Goal: Task Accomplishment & Management: Complete application form

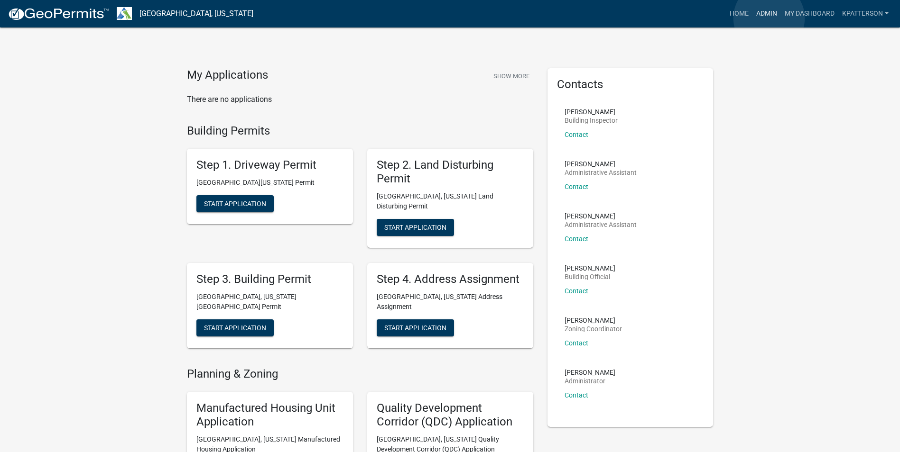
click at [769, 18] on link "Admin" at bounding box center [766, 14] width 28 height 18
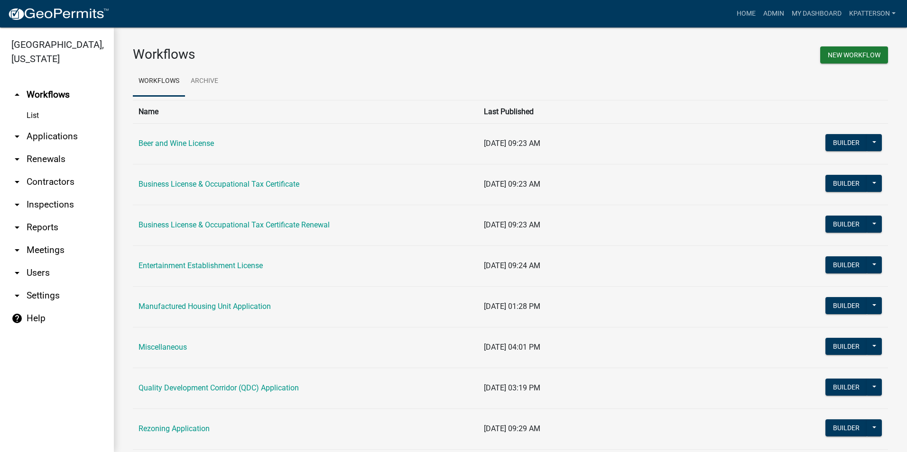
click at [44, 125] on link "arrow_drop_down Applications" at bounding box center [57, 136] width 114 height 23
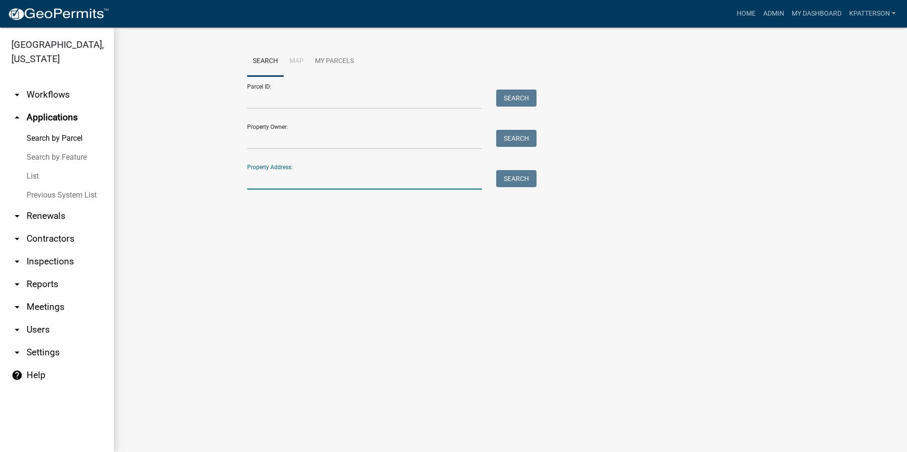
click at [264, 182] on input "Property Address:" at bounding box center [364, 179] width 235 height 19
type input "[STREET_ADDRESS]"
click at [521, 174] on button "Search" at bounding box center [516, 178] width 40 height 17
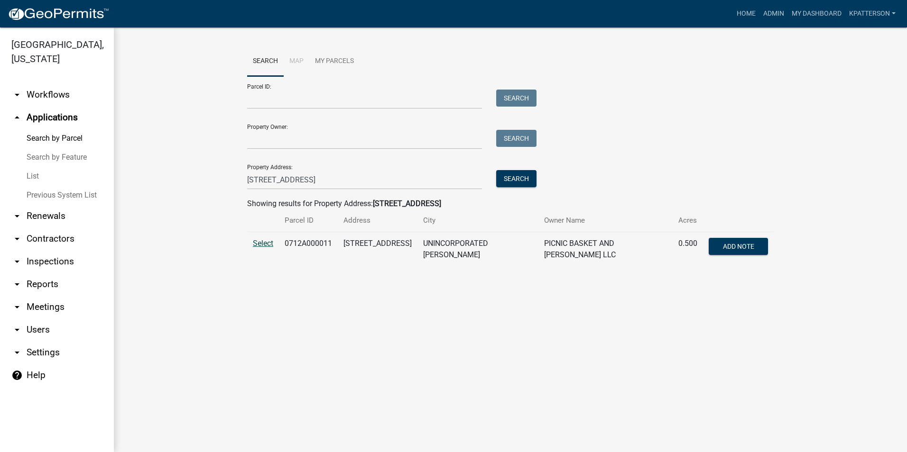
click at [266, 241] on span "Select" at bounding box center [263, 243] width 20 height 9
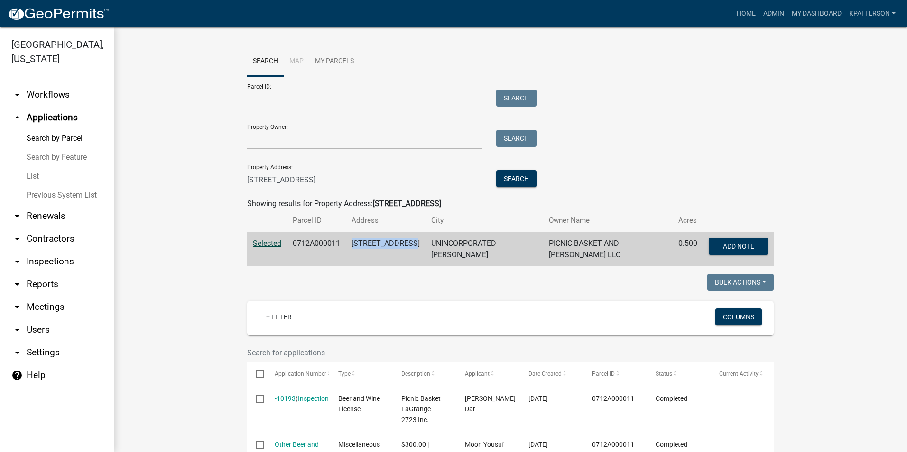
drag, startPoint x: 416, startPoint y: 243, endPoint x: 349, endPoint y: 244, distance: 67.8
click at [349, 244] on td "[STREET_ADDRESS]" at bounding box center [386, 249] width 80 height 35
drag, startPoint x: 349, startPoint y: 244, endPoint x: 387, endPoint y: 243, distance: 38.4
copy td "[STREET_ADDRESS]"
click at [748, 15] on link "Home" at bounding box center [746, 14] width 27 height 18
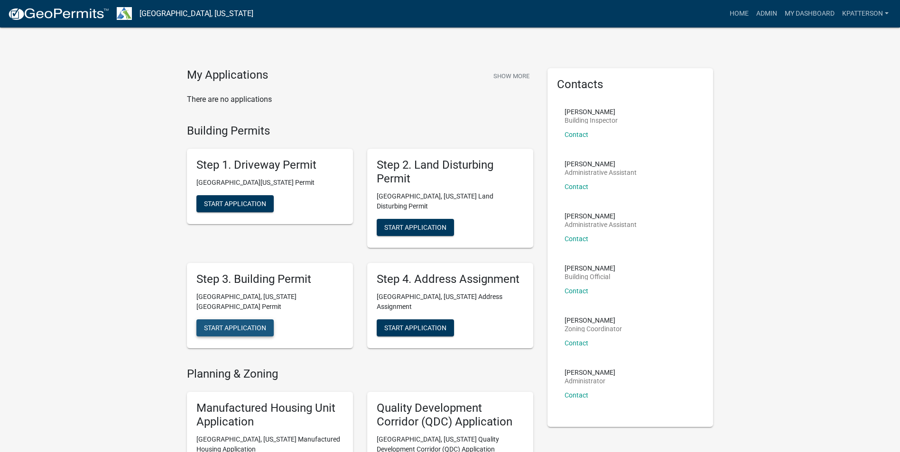
click at [256, 324] on span "Start Application" at bounding box center [235, 328] width 62 height 8
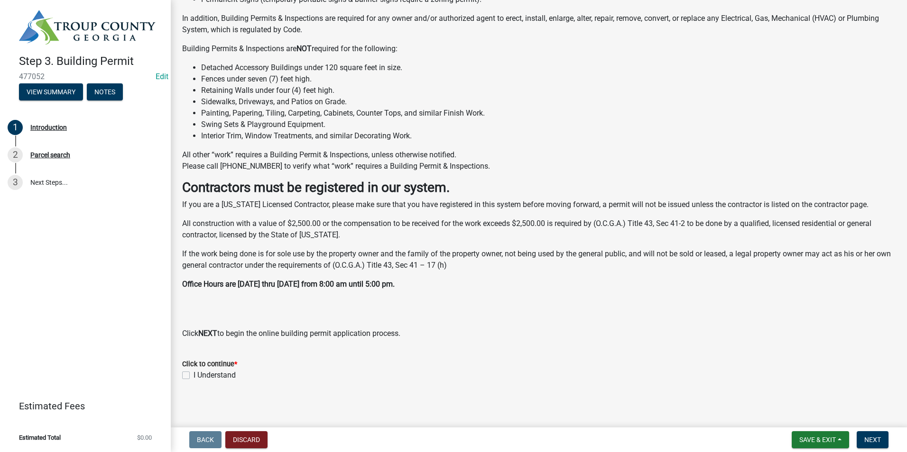
scroll to position [144, 0]
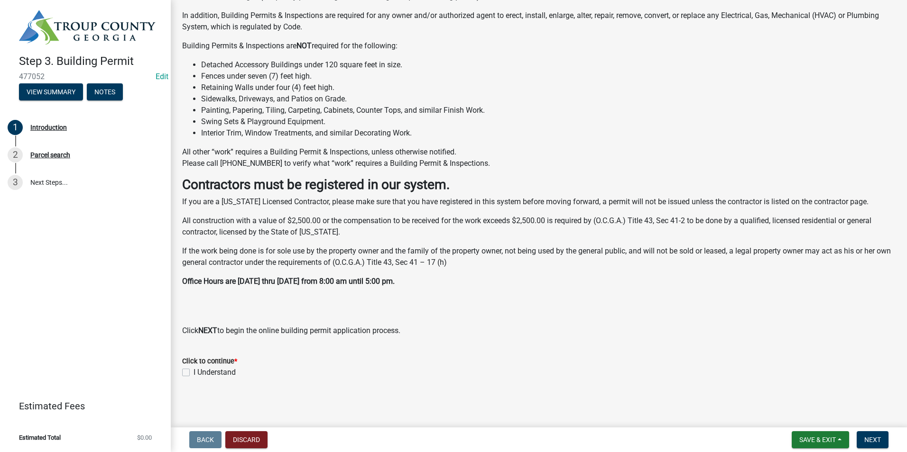
click at [193, 373] on label "I Understand" at bounding box center [214, 372] width 42 height 11
click at [193, 373] on input "I Understand" at bounding box center [196, 370] width 6 height 6
checkbox input "true"
click at [863, 439] on button "Next" at bounding box center [872, 440] width 32 height 17
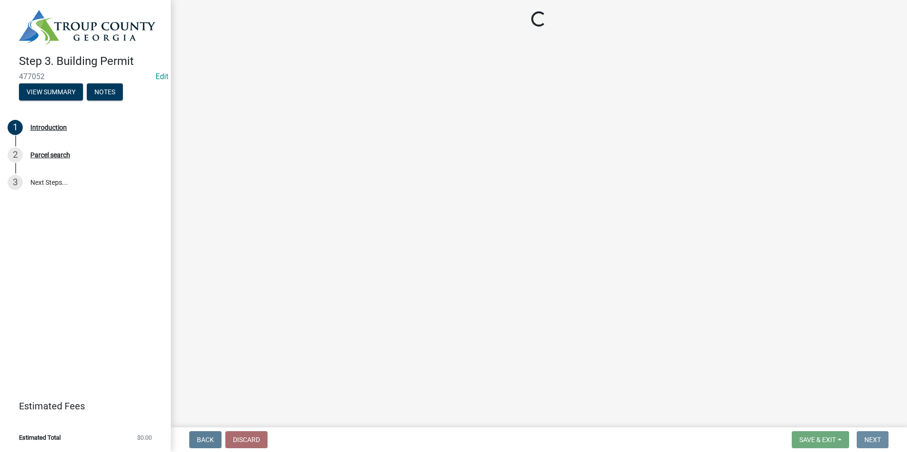
scroll to position [0, 0]
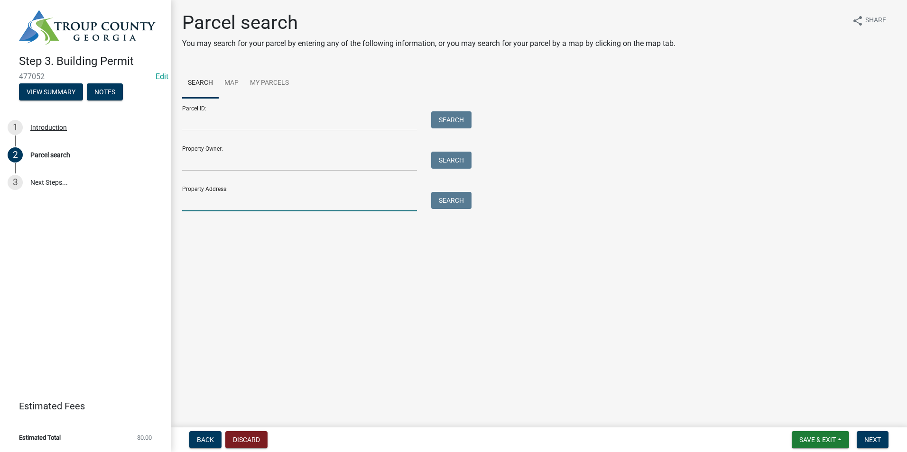
click at [209, 203] on input "Property Address:" at bounding box center [299, 201] width 235 height 19
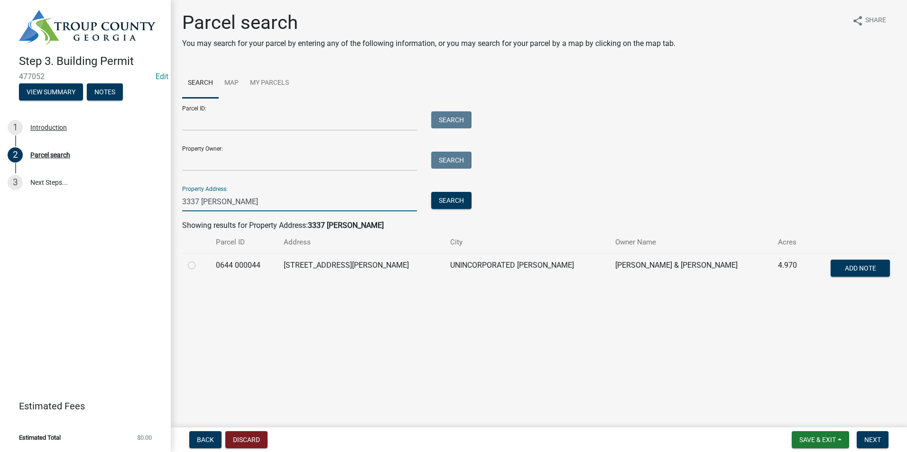
type input "3337 [PERSON_NAME]"
click at [199, 260] on label at bounding box center [199, 260] width 0 height 0
click at [199, 266] on 000044 "radio" at bounding box center [202, 263] width 6 height 6
radio 000044 "true"
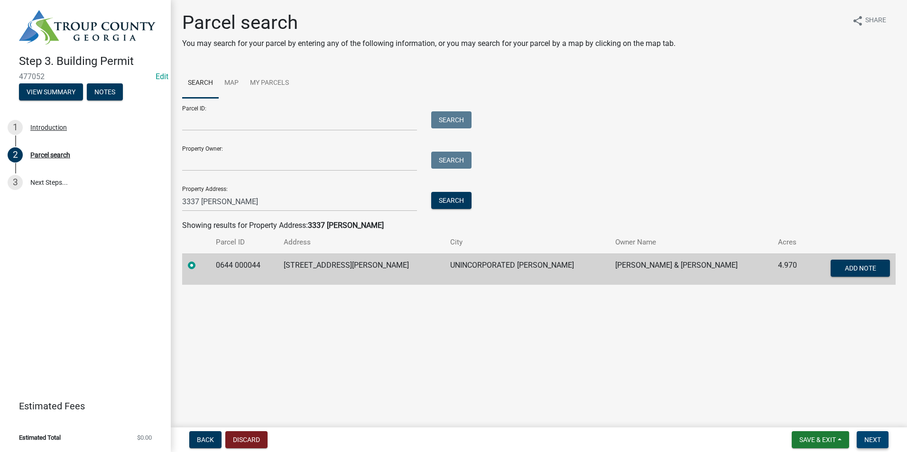
click at [876, 446] on button "Next" at bounding box center [872, 440] width 32 height 17
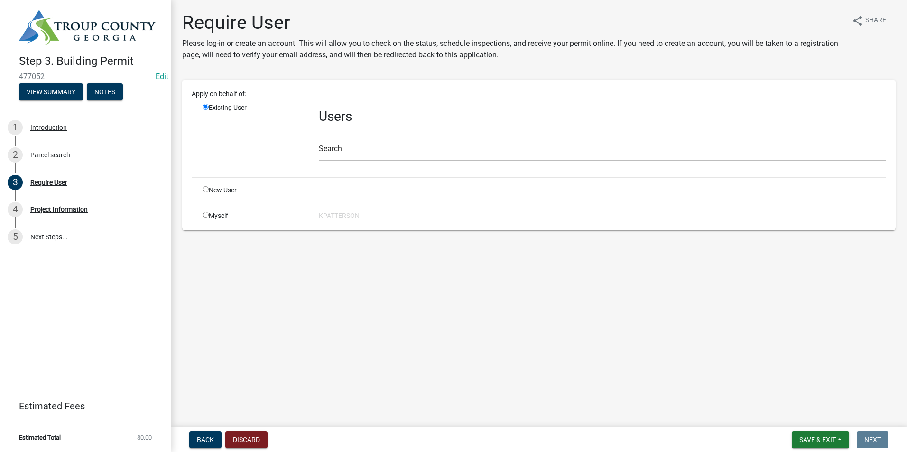
click at [308, 172] on div "Apply on behalf of: Existing User Users Search New User Myself [PERSON_NAME]" at bounding box center [539, 155] width 694 height 132
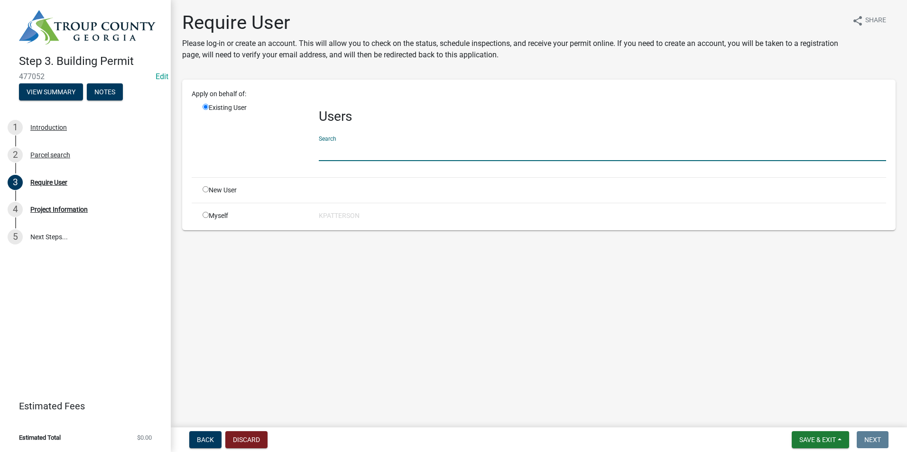
click at [322, 152] on input "text" at bounding box center [602, 151] width 567 height 19
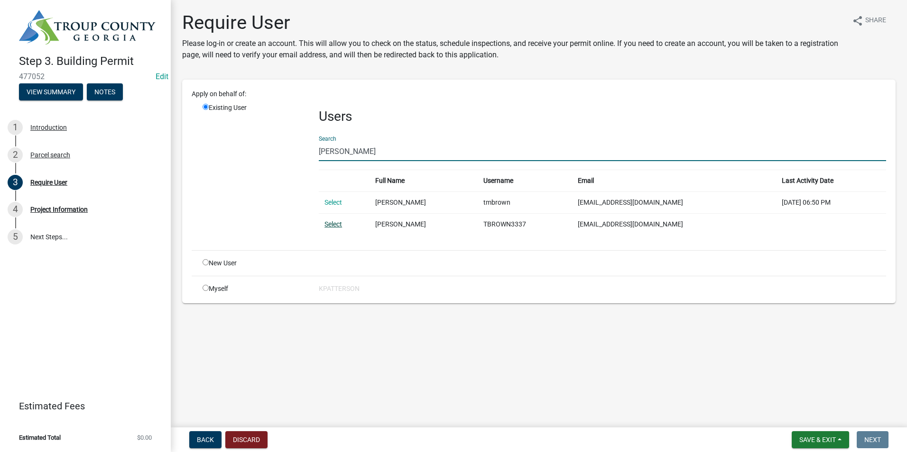
type input "[PERSON_NAME]"
click at [331, 225] on link "Select" at bounding box center [333, 224] width 18 height 8
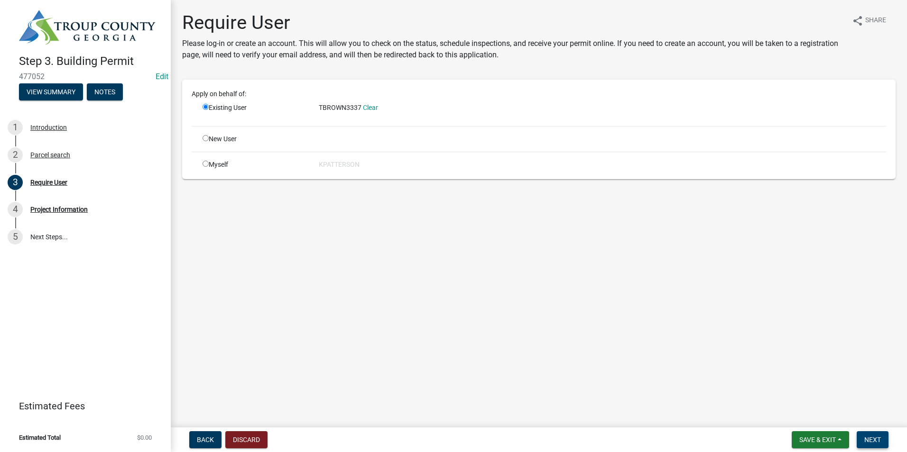
click at [866, 442] on span "Next" at bounding box center [872, 440] width 17 height 8
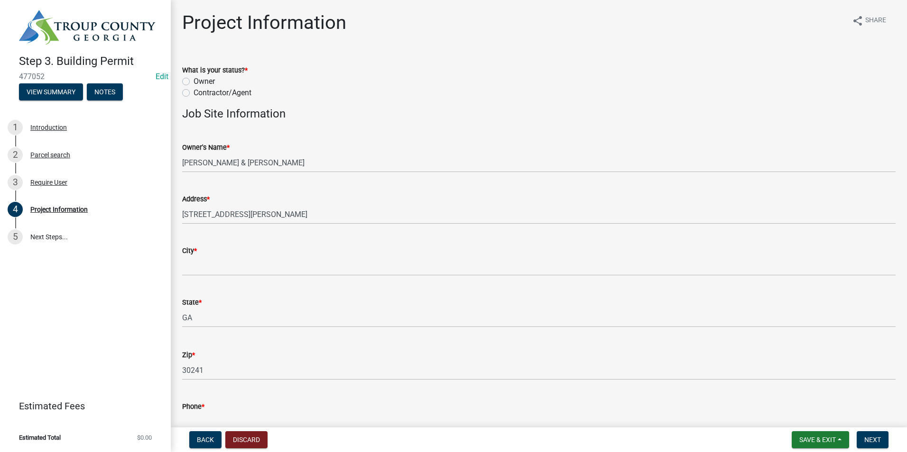
click at [193, 80] on label "Owner" at bounding box center [203, 81] width 21 height 11
click at [193, 80] on input "Owner" at bounding box center [196, 79] width 6 height 6
radio input "true"
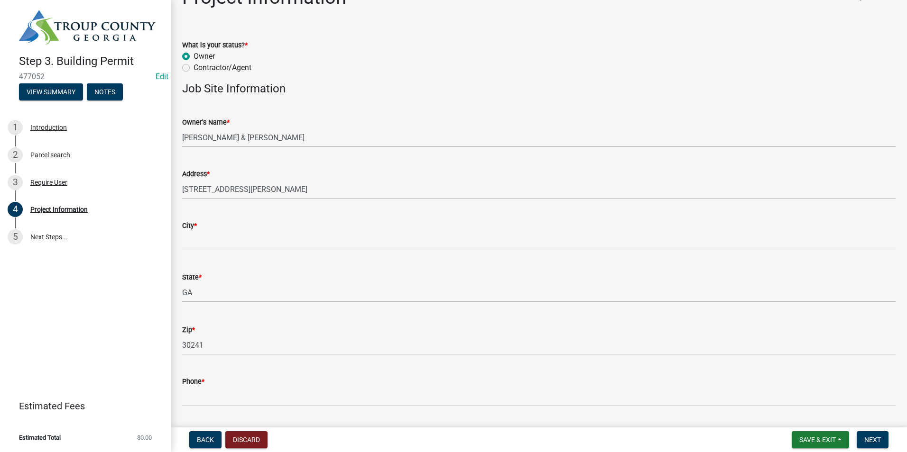
scroll to position [47, 0]
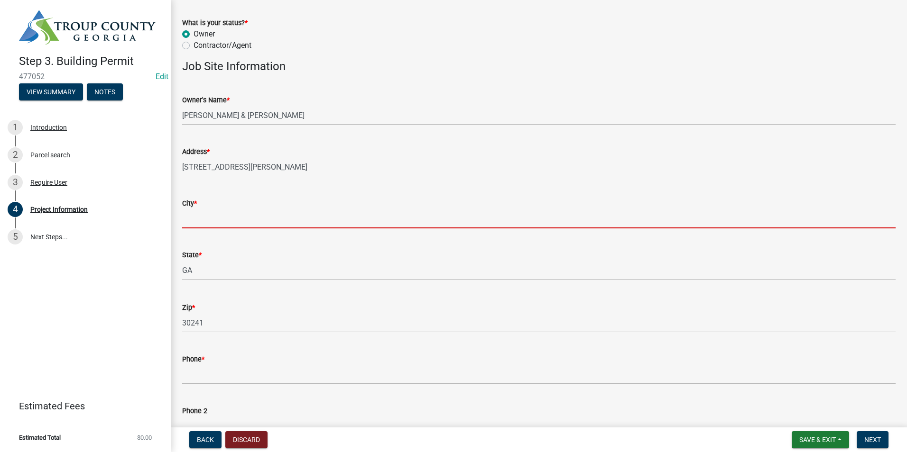
click at [232, 220] on input "City *" at bounding box center [538, 218] width 713 height 19
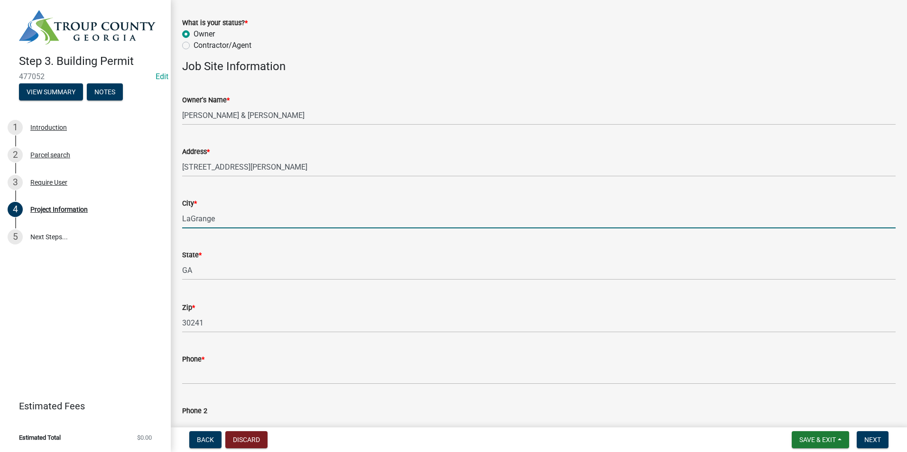
type input "LaGrange"
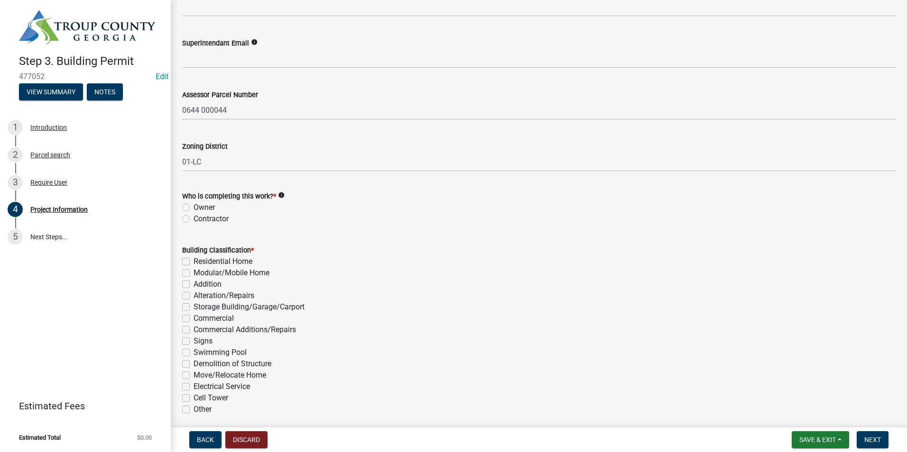
scroll to position [522, 0]
type input "[PHONE_NUMBER]"
click at [193, 203] on label "Owner" at bounding box center [203, 204] width 21 height 11
click at [193, 203] on input "Owner" at bounding box center [196, 202] width 6 height 6
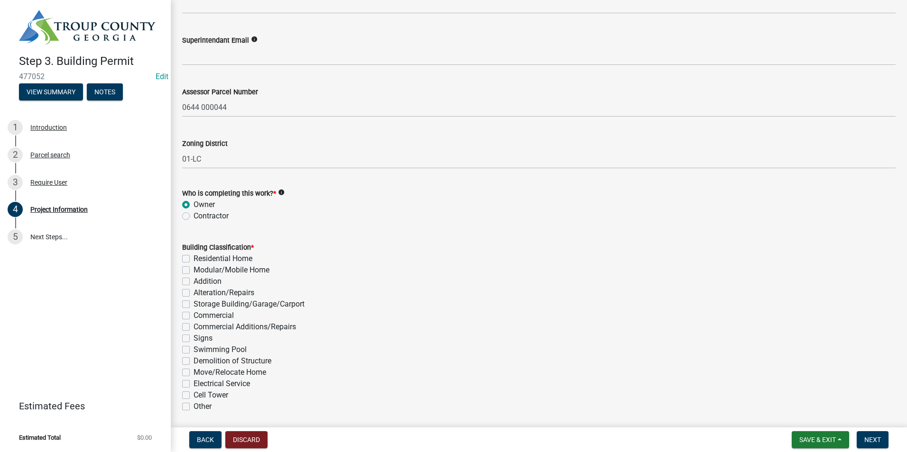
radio input "true"
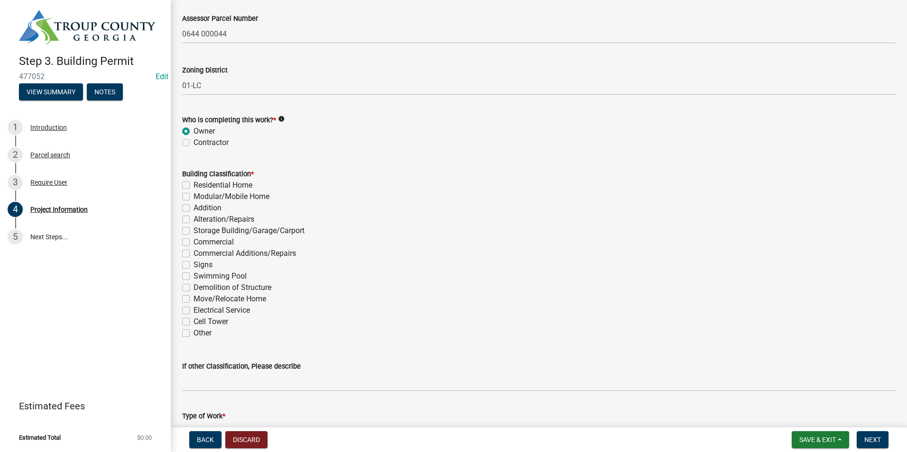
scroll to position [616, 0]
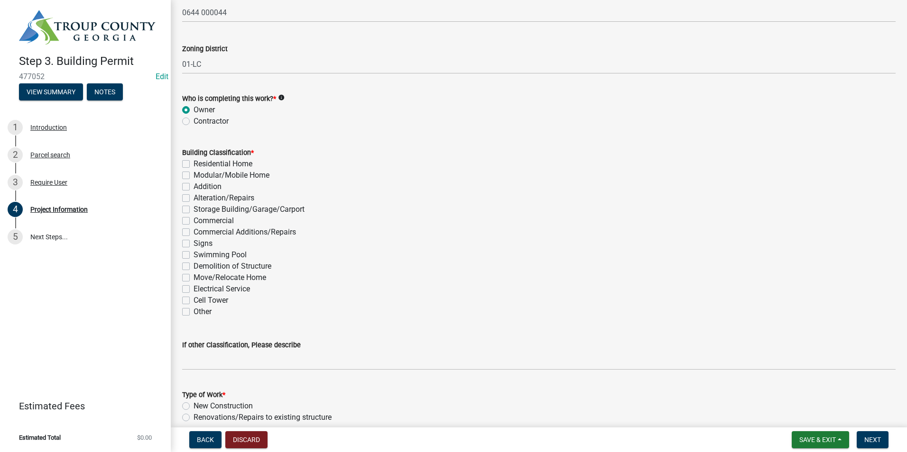
click at [193, 219] on label "Commercial" at bounding box center [213, 220] width 40 height 11
click at [193, 219] on input "Commercial" at bounding box center [196, 218] width 6 height 6
checkbox input "true"
checkbox input "false"
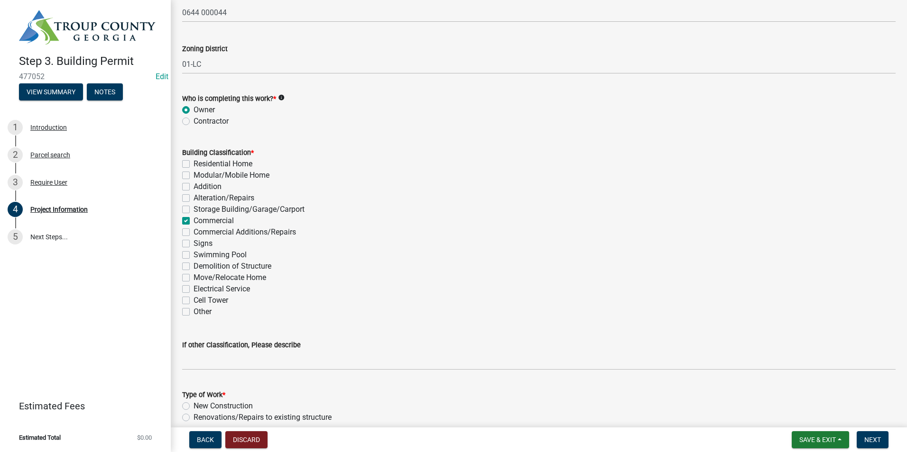
checkbox input "false"
checkbox input "true"
checkbox input "false"
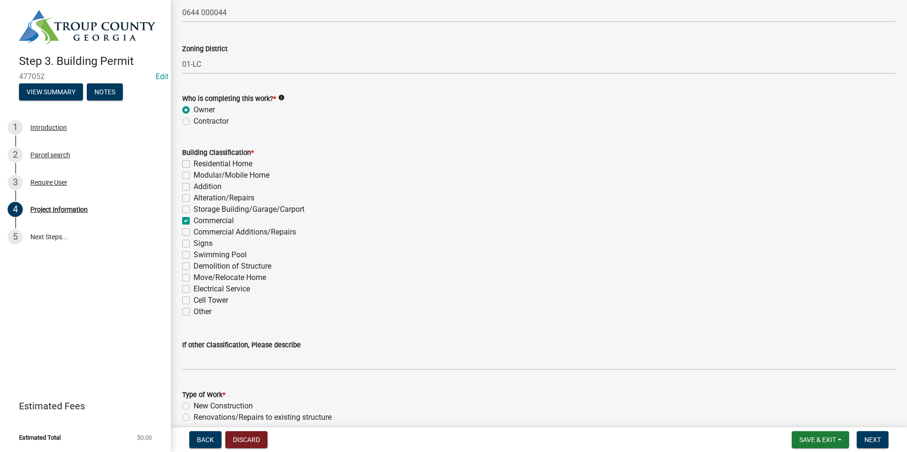
checkbox input "false"
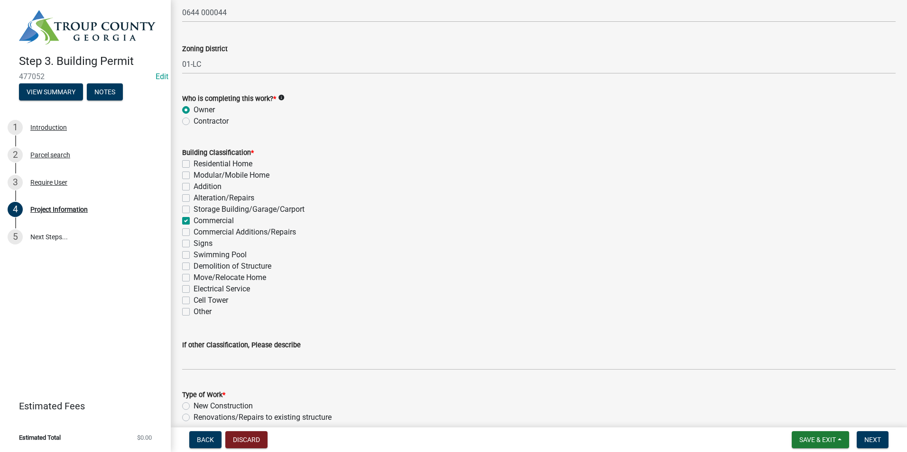
checkbox input "false"
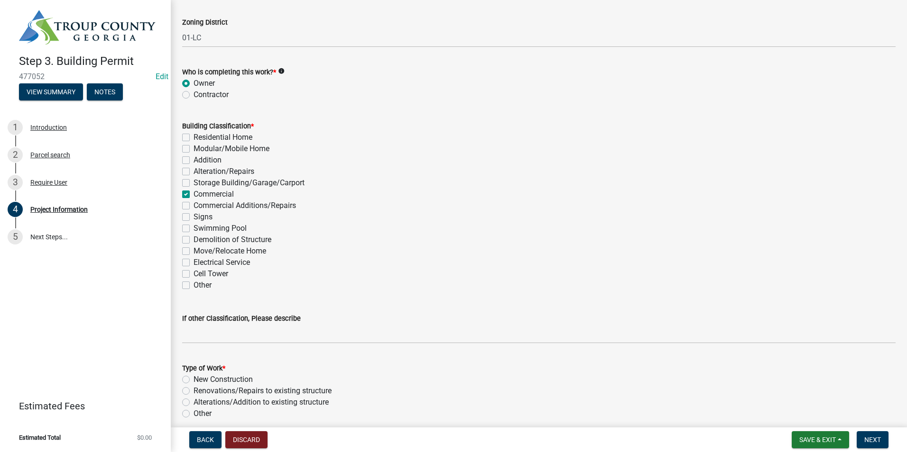
scroll to position [759, 0]
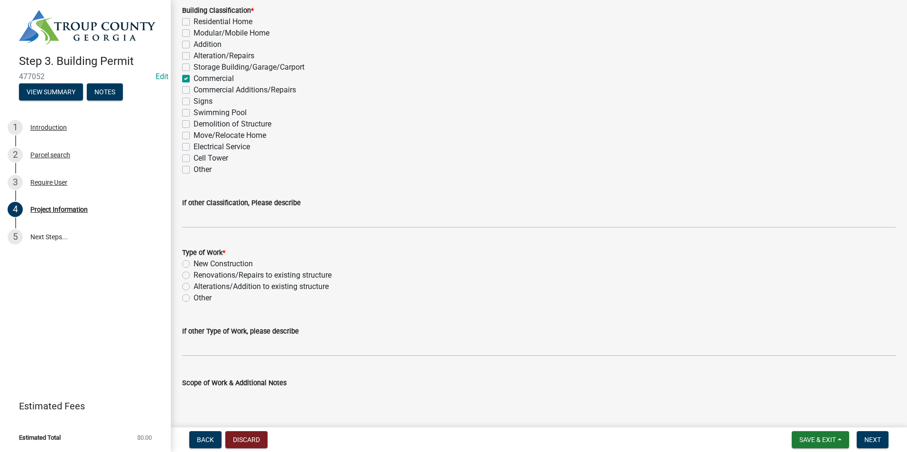
click at [193, 88] on label "Commercial Additions/Repairs" at bounding box center [244, 89] width 102 height 11
click at [193, 88] on input "Commercial Additions/Repairs" at bounding box center [196, 87] width 6 height 6
checkbox input "true"
checkbox input "false"
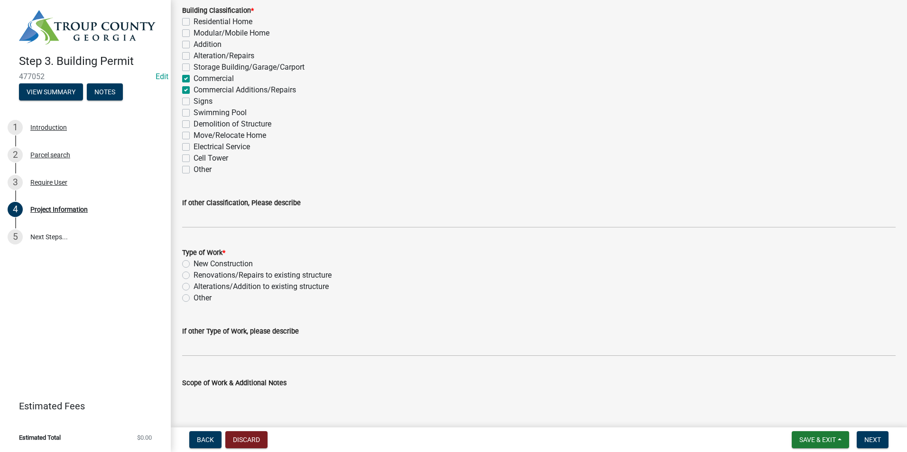
checkbox input "false"
checkbox input "true"
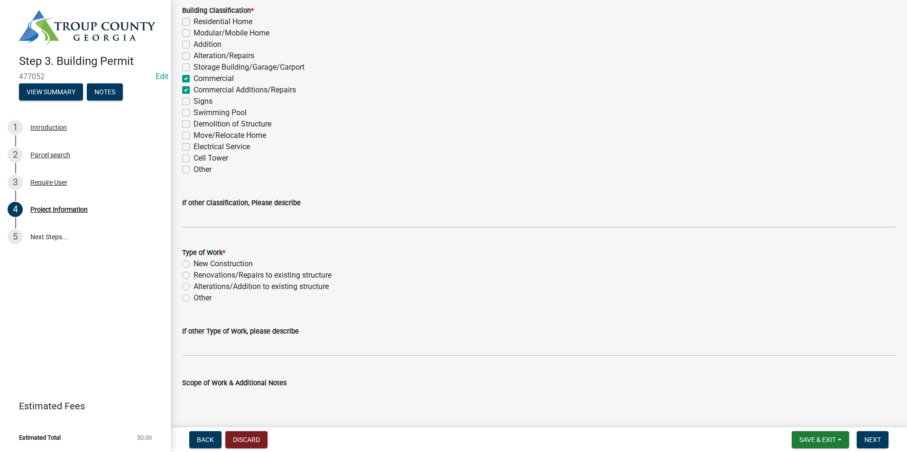
checkbox input "false"
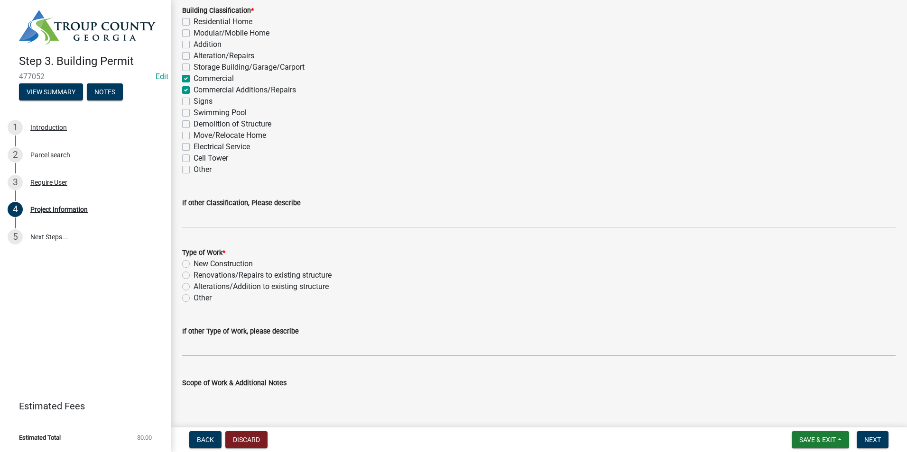
checkbox input "false"
click at [193, 81] on label "Commercial" at bounding box center [213, 78] width 40 height 11
click at [193, 79] on input "Commercial" at bounding box center [196, 76] width 6 height 6
checkbox input "false"
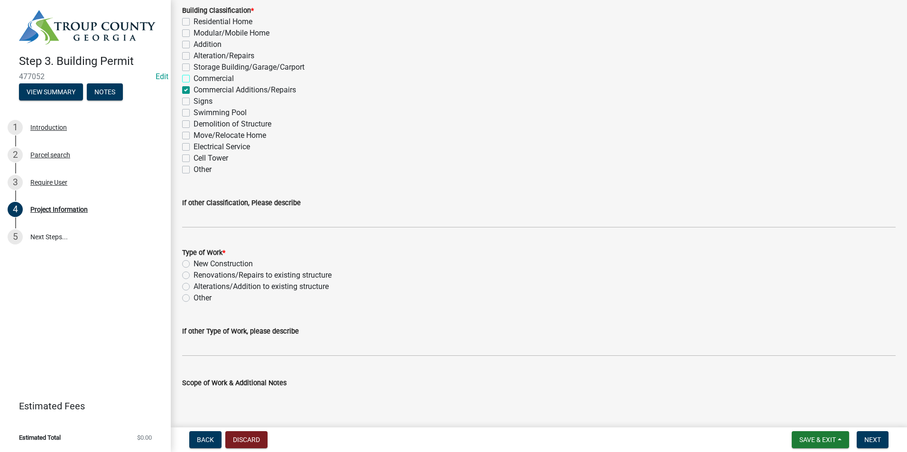
checkbox input "false"
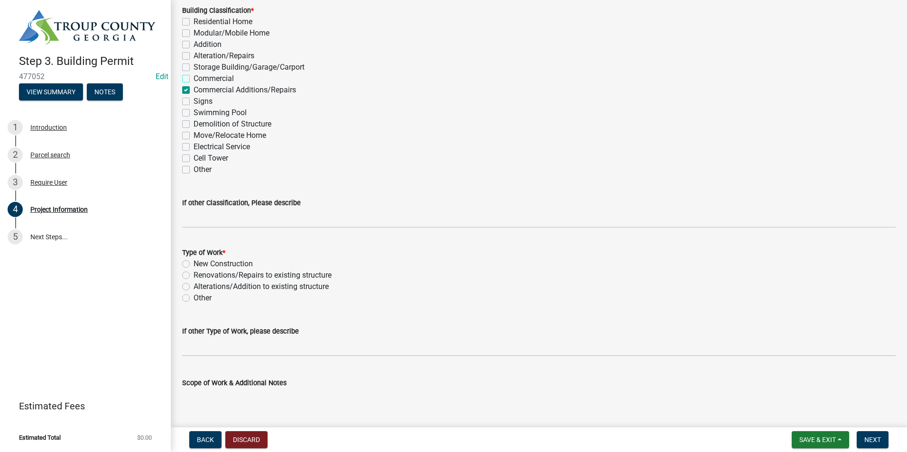
checkbox input "false"
checkbox input "true"
checkbox input "false"
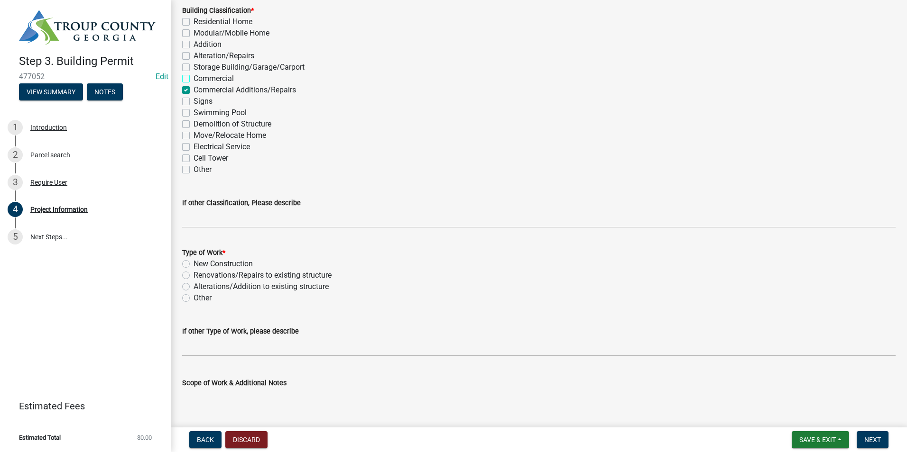
checkbox input "false"
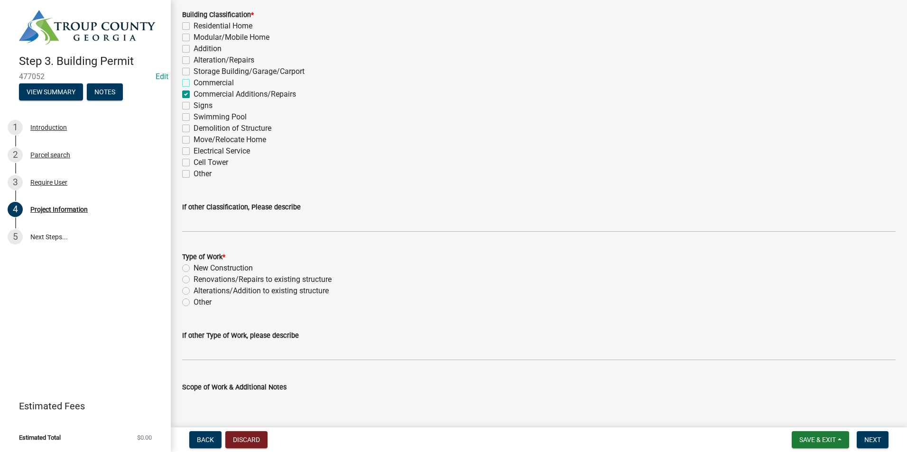
scroll to position [664, 0]
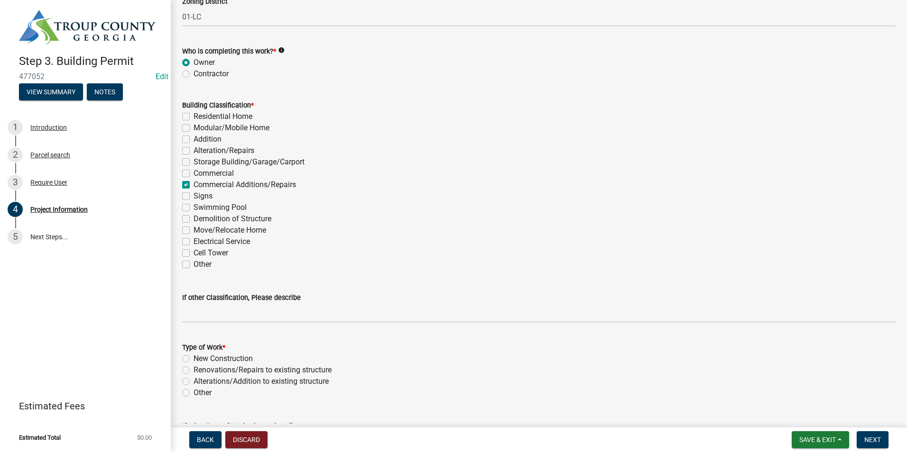
click at [193, 174] on label "Commercial" at bounding box center [213, 173] width 40 height 11
click at [193, 174] on input "Commercial" at bounding box center [196, 171] width 6 height 6
checkbox input "true"
checkbox input "false"
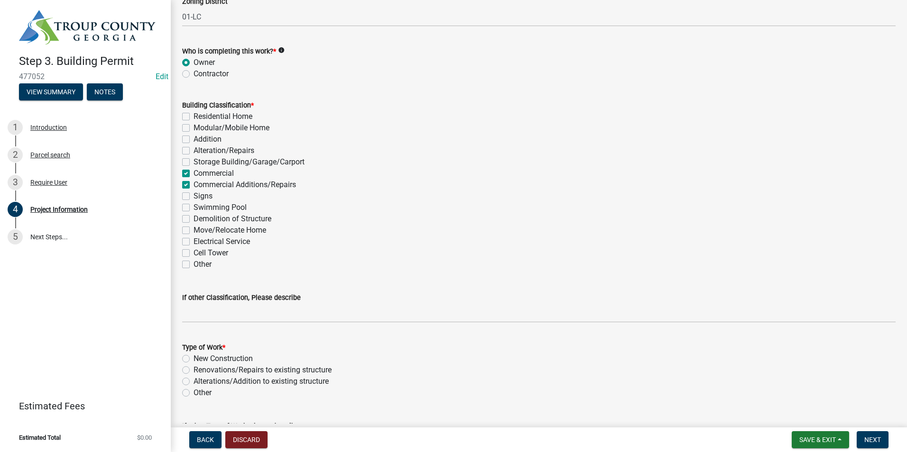
checkbox input "false"
checkbox input "true"
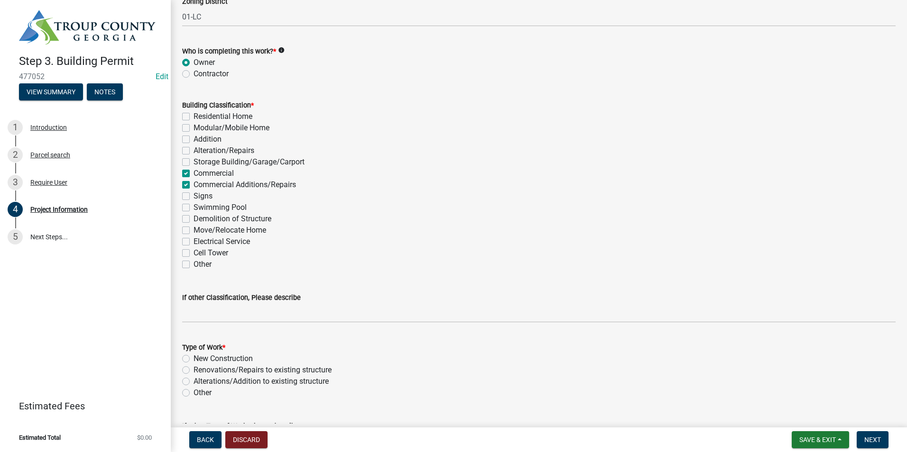
checkbox input "false"
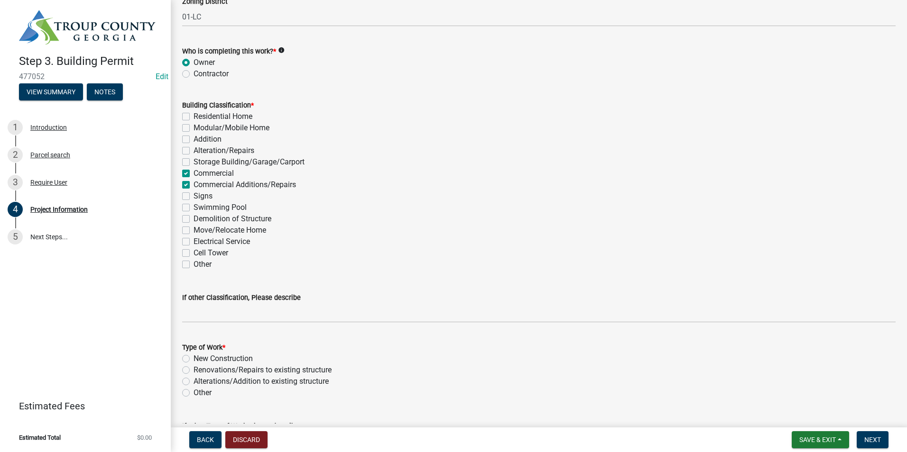
checkbox input "false"
click at [193, 183] on label "Commercial Additions/Repairs" at bounding box center [244, 184] width 102 height 11
click at [193, 183] on input "Commercial Additions/Repairs" at bounding box center [196, 182] width 6 height 6
checkbox input "false"
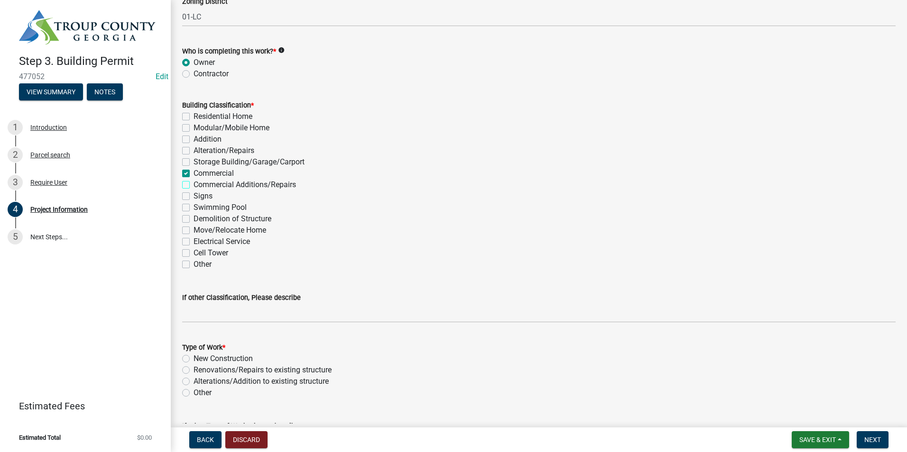
checkbox input "false"
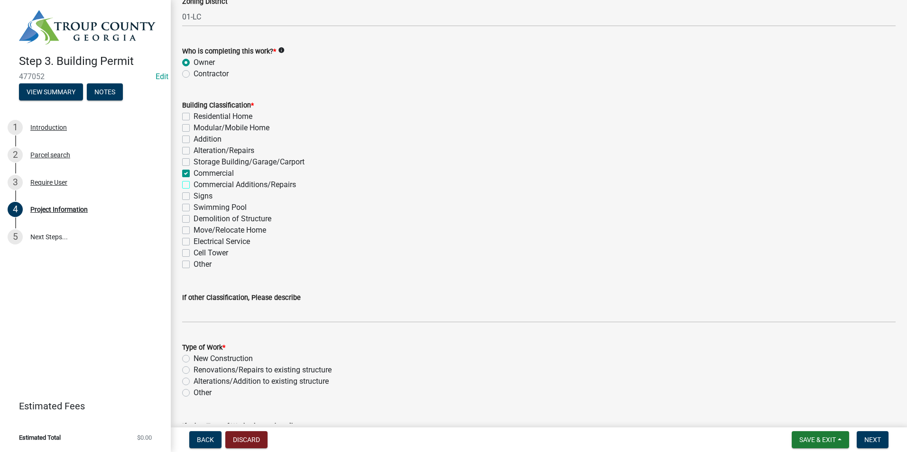
checkbox input "true"
checkbox input "false"
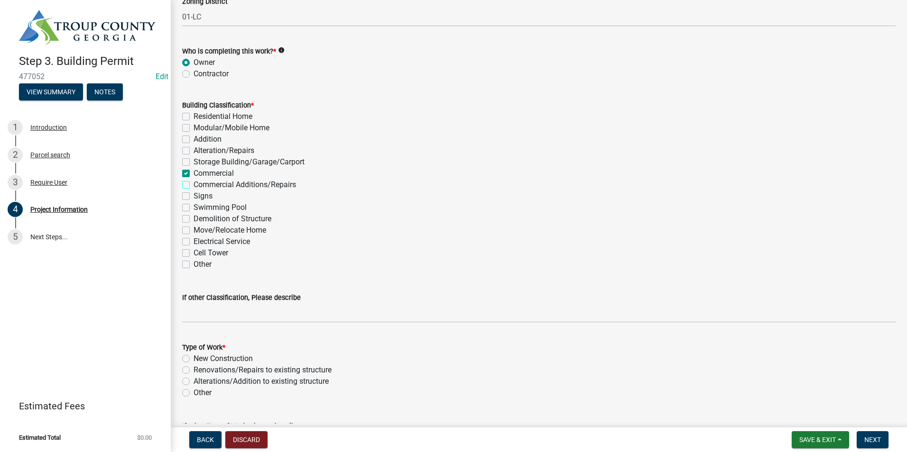
checkbox input "false"
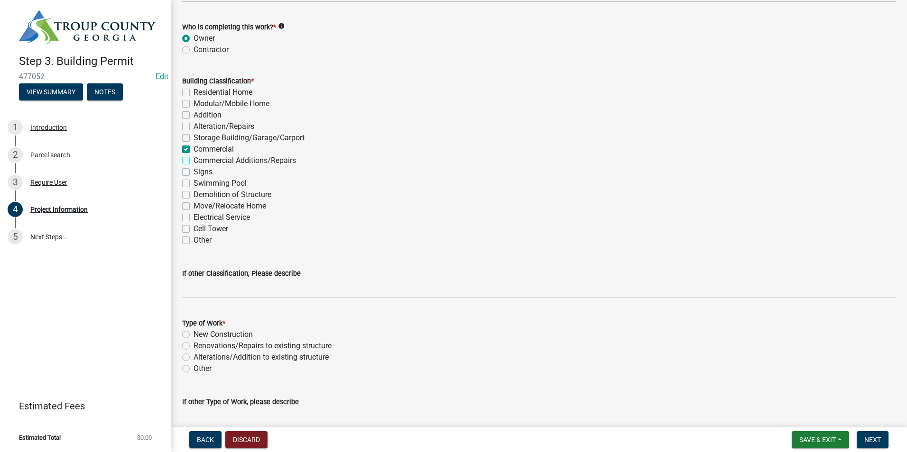
scroll to position [711, 0]
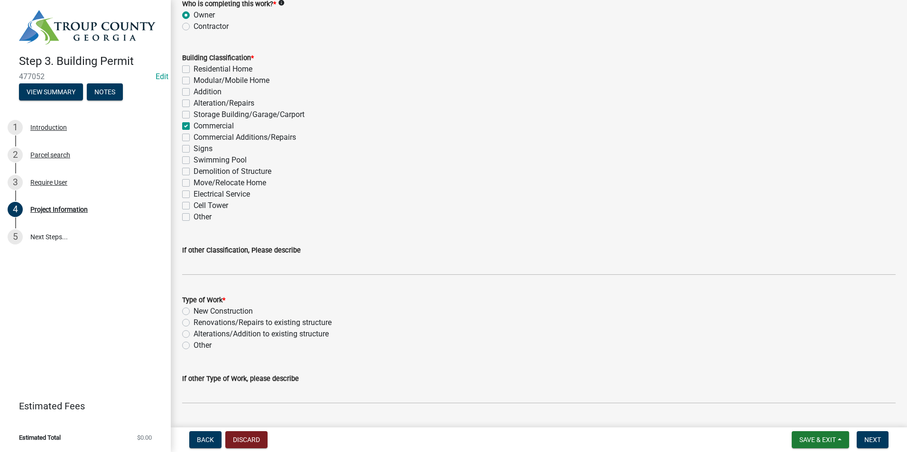
click at [193, 312] on label "New Construction" at bounding box center [222, 311] width 59 height 11
click at [193, 312] on input "New Construction" at bounding box center [196, 309] width 6 height 6
radio input "true"
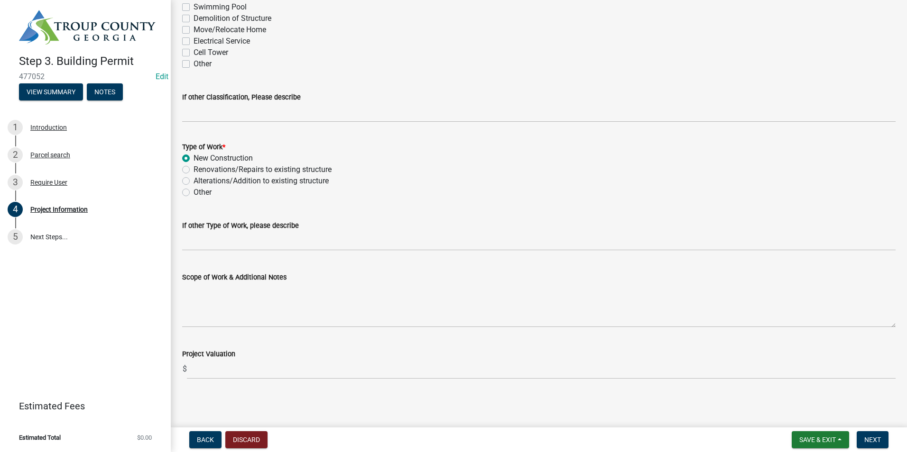
scroll to position [865, 0]
click at [880, 443] on span "Next" at bounding box center [872, 440] width 17 height 8
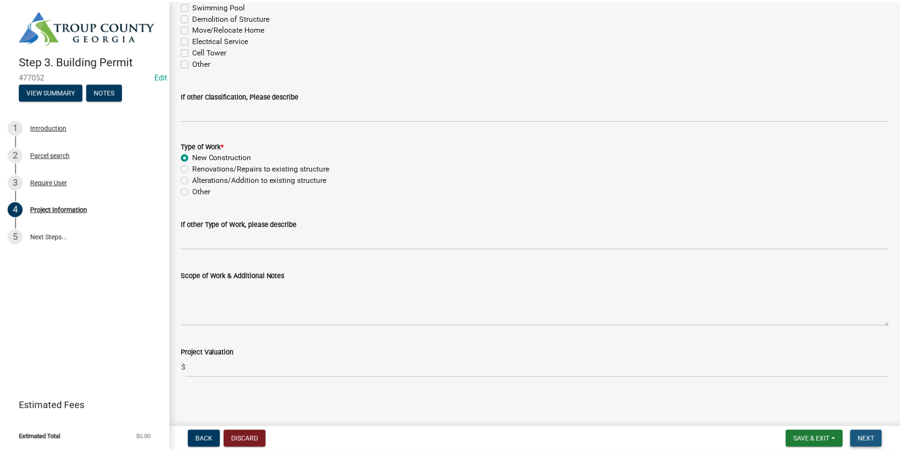
scroll to position [0, 0]
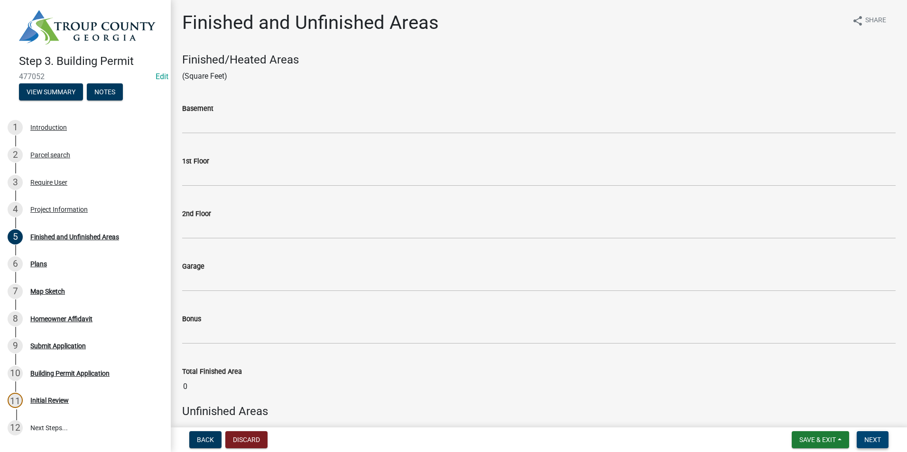
click at [865, 438] on span "Next" at bounding box center [872, 440] width 17 height 8
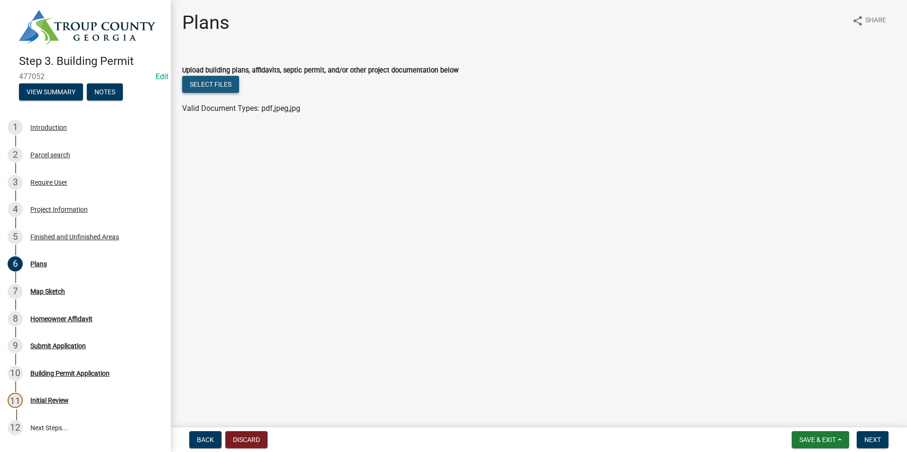
click at [213, 91] on button "Select files" at bounding box center [210, 84] width 57 height 17
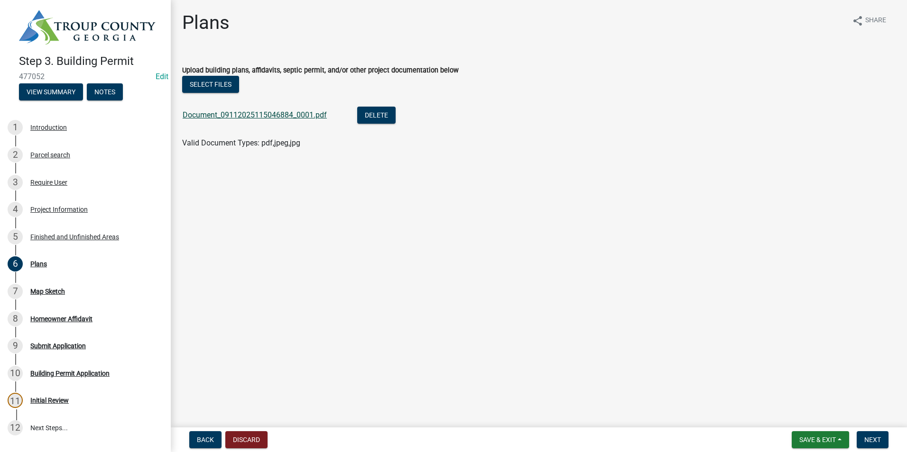
click at [281, 115] on link "Document_09112025115046884_0001.pdf" at bounding box center [255, 114] width 144 height 9
click at [878, 440] on span "Next" at bounding box center [872, 440] width 17 height 8
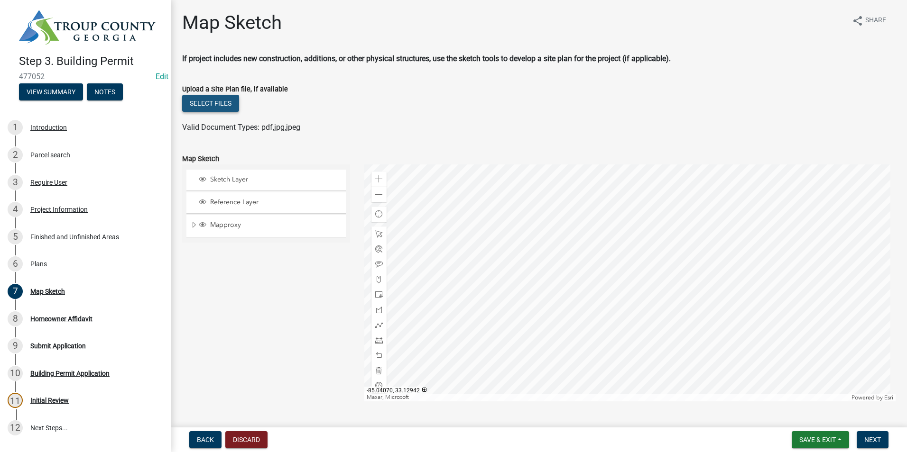
click at [220, 109] on button "Select files" at bounding box center [210, 103] width 57 height 17
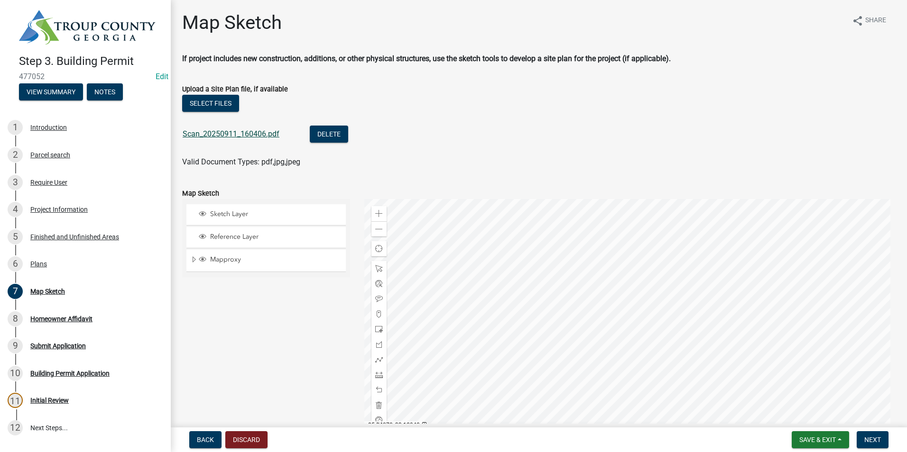
click at [254, 131] on link "Scan_20250911_160406.pdf" at bounding box center [231, 133] width 97 height 9
click at [861, 438] on button "Next" at bounding box center [872, 440] width 32 height 17
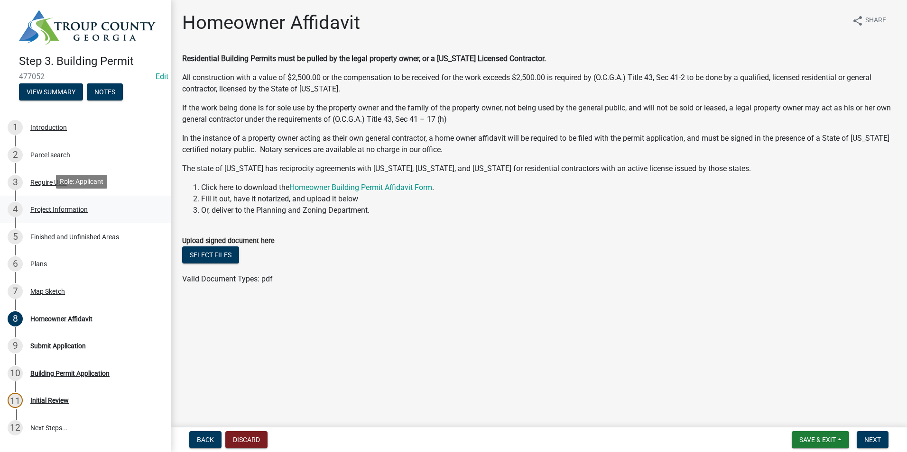
click at [103, 210] on div "4 Project Information" at bounding box center [82, 209] width 148 height 15
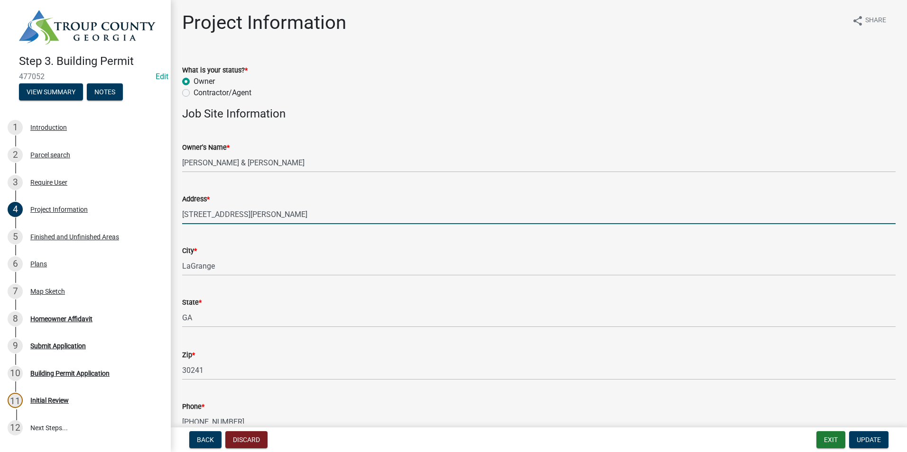
drag, startPoint x: 275, startPoint y: 218, endPoint x: 174, endPoint y: 217, distance: 100.5
paste input "2723 ROANOKE"
click at [302, 206] on input "[STREET_ADDRESS]" at bounding box center [538, 214] width 713 height 19
click at [790, 101] on wm-data-entity-input "What is your status? * Owner Contractor/Agent" at bounding box center [538, 80] width 713 height 54
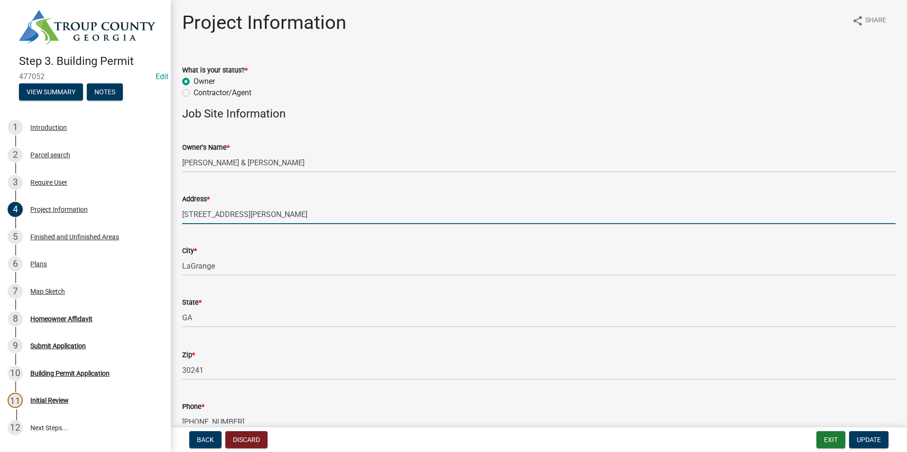
type input "[STREET_ADDRESS][PERSON_NAME]"
click at [868, 436] on span "Update" at bounding box center [868, 440] width 24 height 8
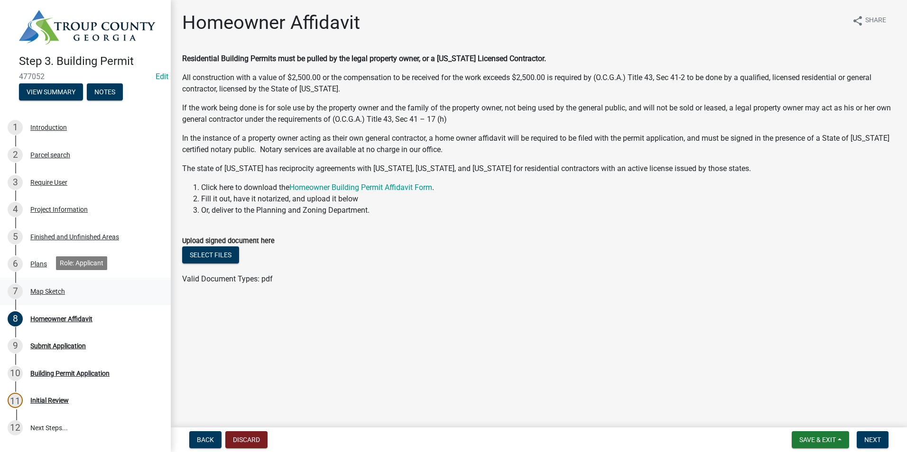
click at [86, 280] on link "7 Map Sketch" at bounding box center [85, 292] width 171 height 28
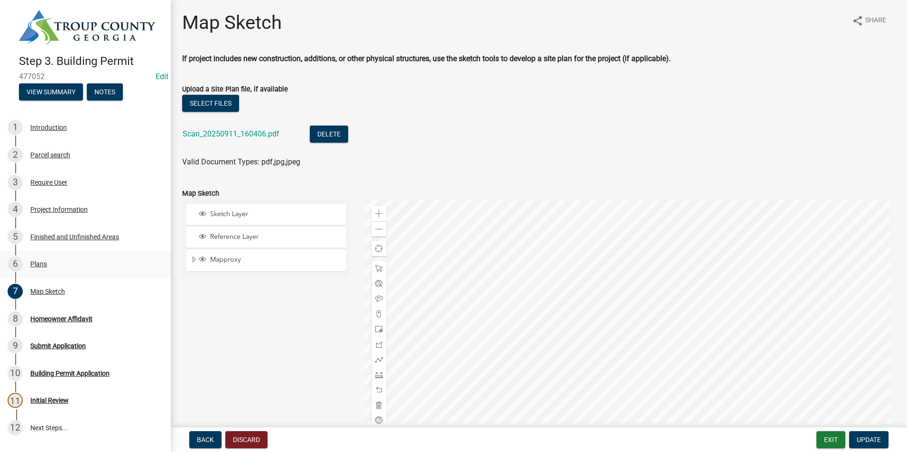
click at [88, 265] on div "6 Plans" at bounding box center [82, 264] width 148 height 15
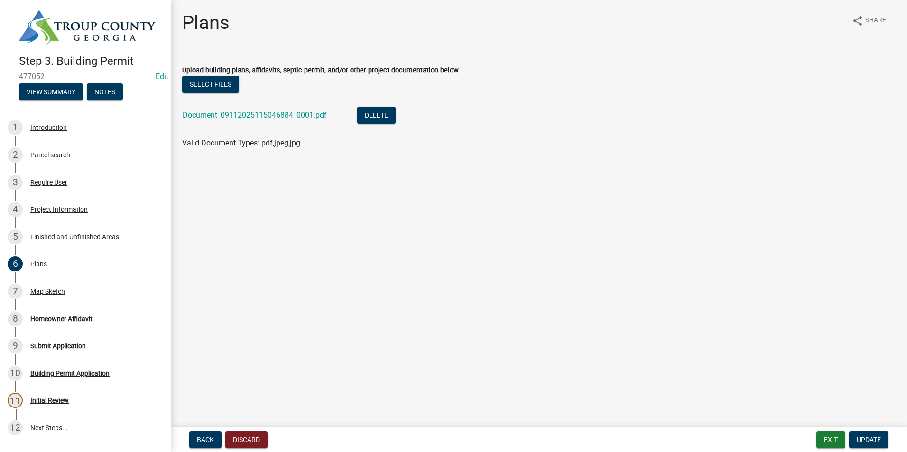
click at [188, 124] on div "Document_09112025115046884_0001.pdf" at bounding box center [262, 116] width 159 height 19
click at [203, 110] on link "Document_09112025115046884_0001.pdf" at bounding box center [255, 114] width 144 height 9
click at [84, 286] on div "7 Map Sketch" at bounding box center [82, 291] width 148 height 15
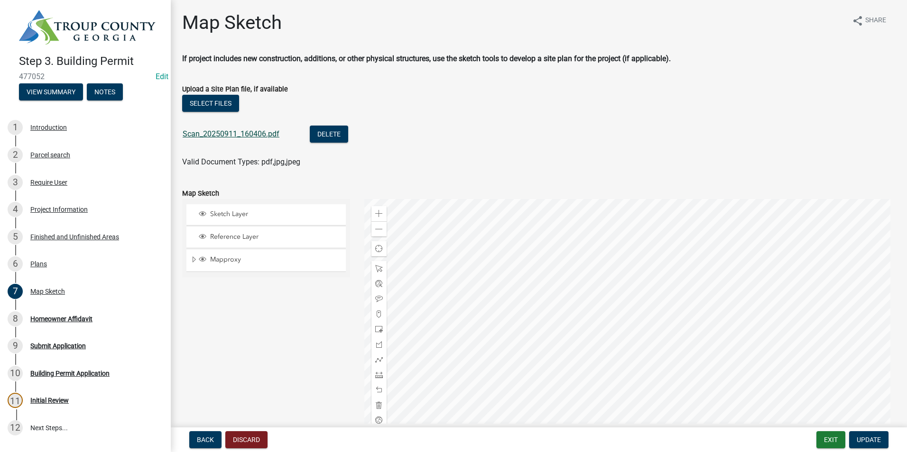
click at [238, 138] on link "Scan_20250911_160406.pdf" at bounding box center [231, 133] width 97 height 9
click at [854, 438] on button "Update" at bounding box center [868, 440] width 39 height 17
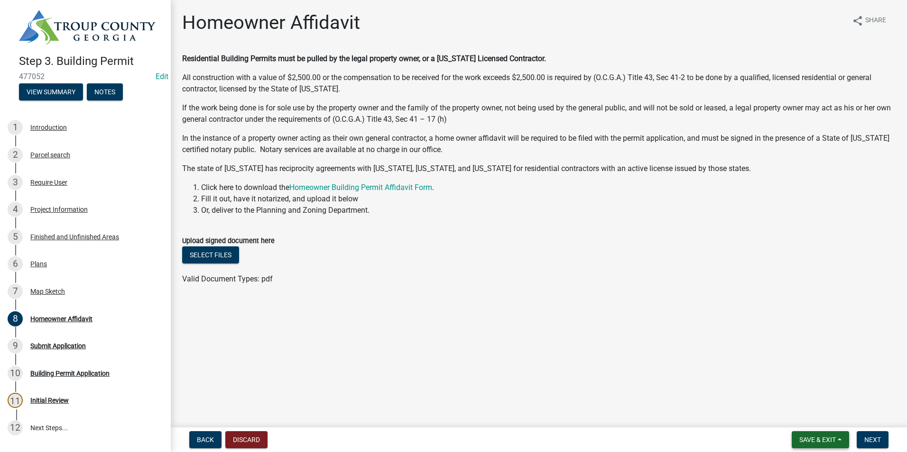
click at [817, 438] on span "Save & Exit" at bounding box center [817, 440] width 37 height 8
click at [819, 417] on button "Save & Exit" at bounding box center [811, 415] width 76 height 23
